Goal: Check status

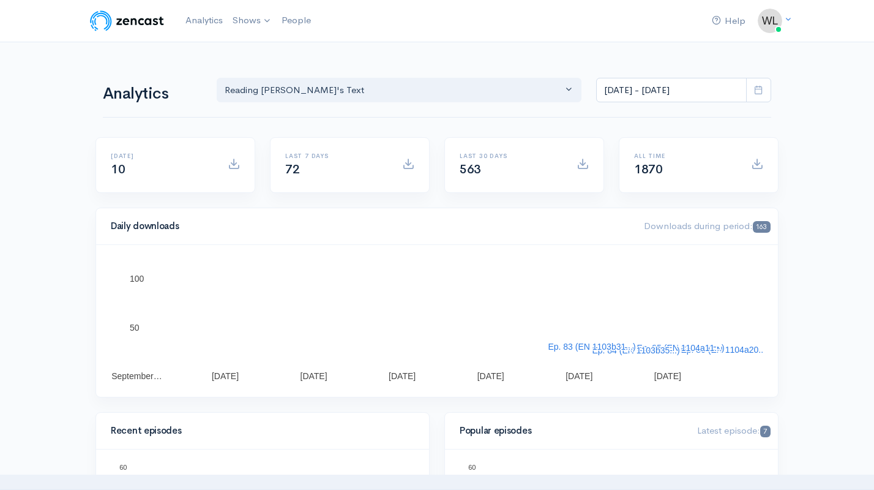
click at [759, 89] on icon at bounding box center [758, 89] width 9 height 9
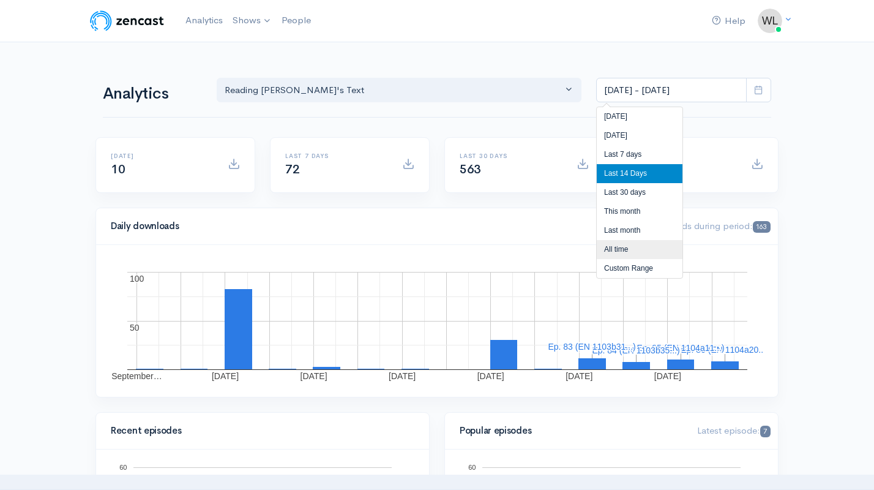
click at [622, 250] on li "All time" at bounding box center [640, 249] width 86 height 19
type input "[DATE] - [DATE]"
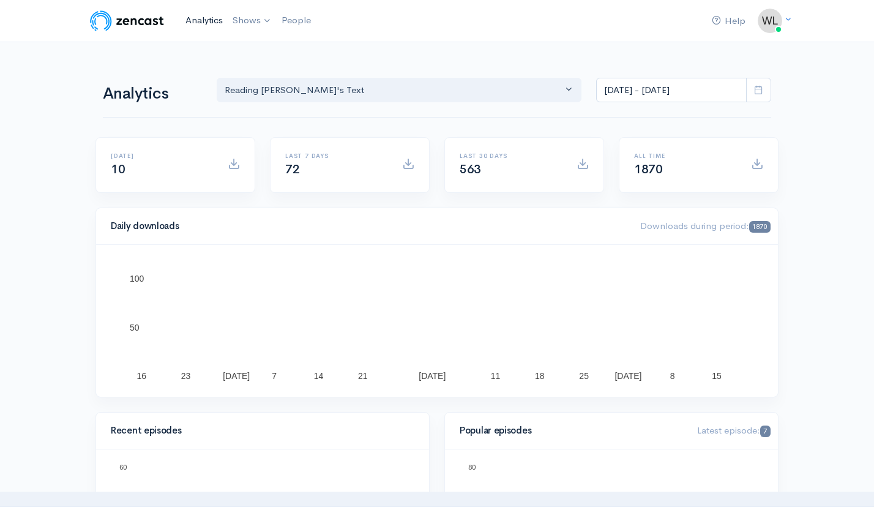
click at [204, 22] on link "Analytics" at bounding box center [204, 20] width 47 height 26
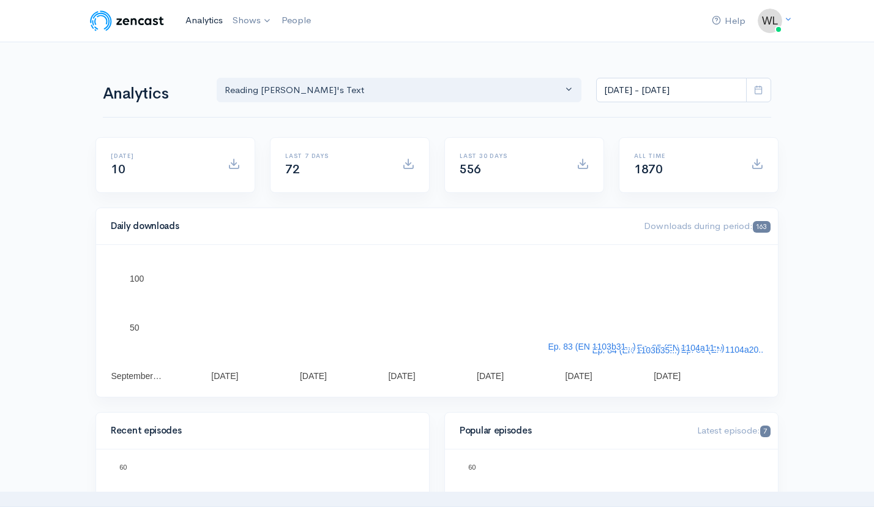
click at [201, 15] on link "Analytics" at bounding box center [204, 20] width 47 height 26
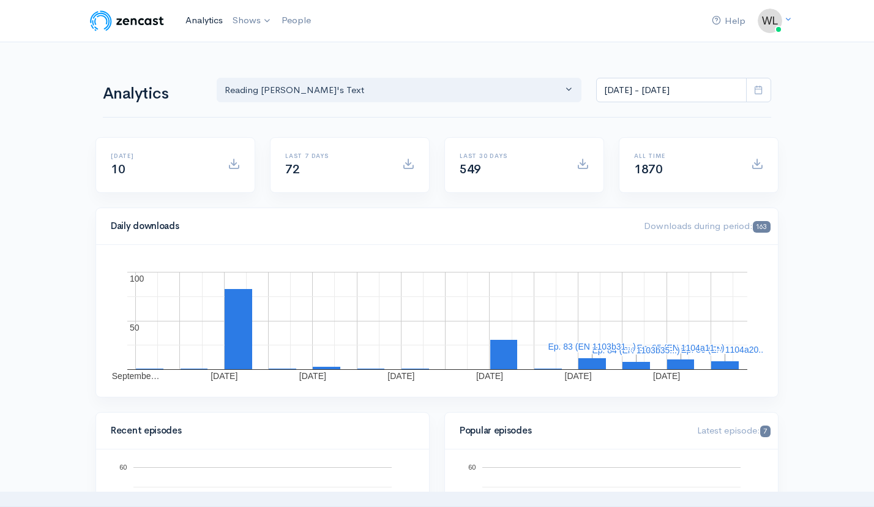
click at [203, 24] on link "Analytics" at bounding box center [204, 20] width 47 height 26
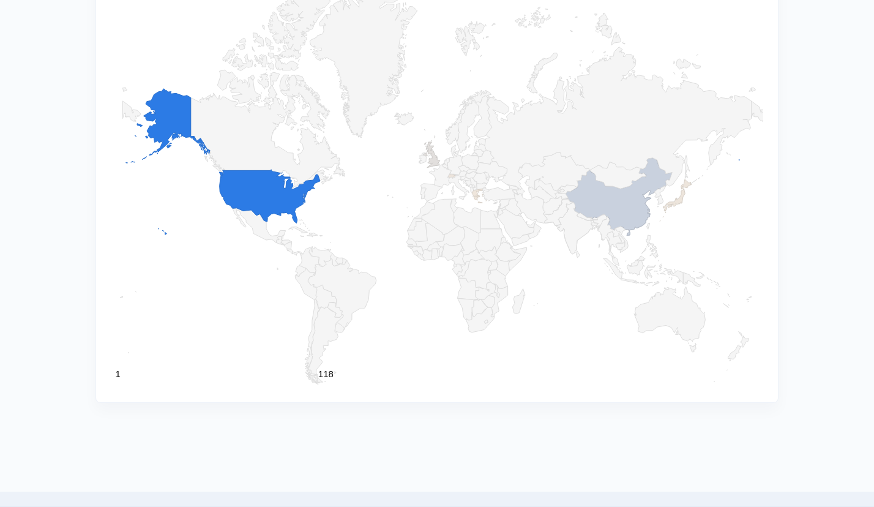
scroll to position [1274, 0]
